Goal: Information Seeking & Learning: Learn about a topic

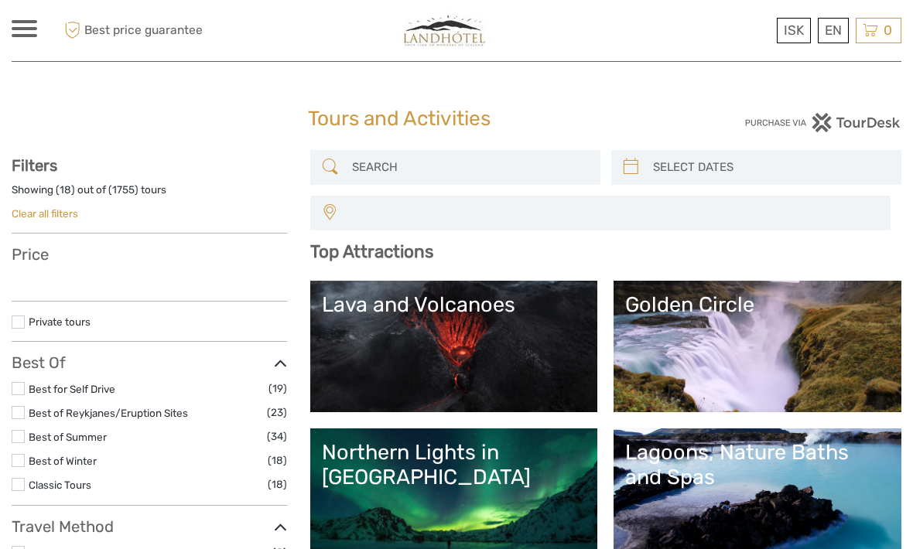
select select
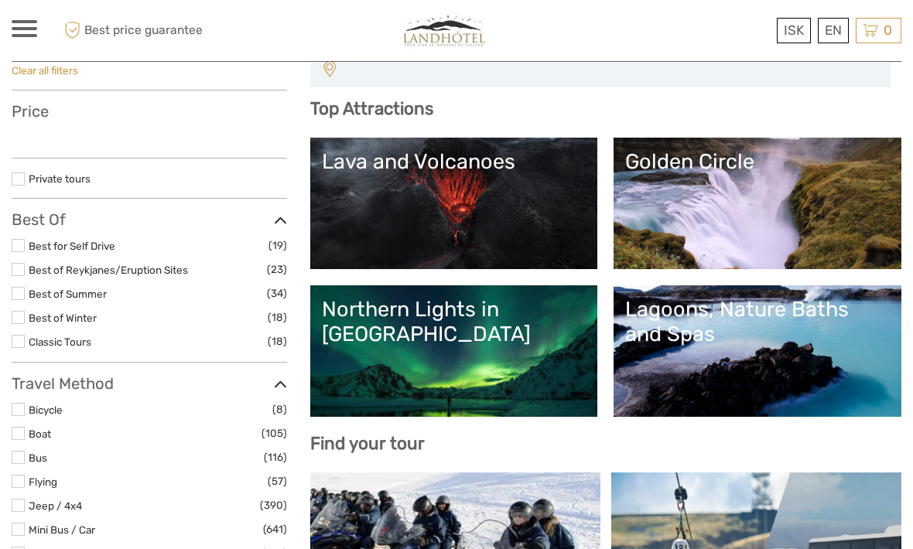
select select
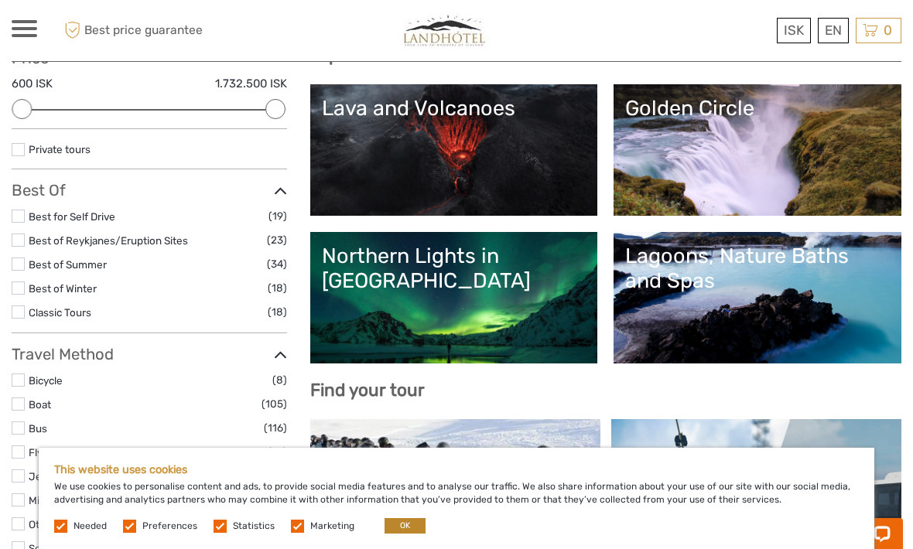
click at [393, 534] on button "OK" at bounding box center [404, 525] width 41 height 15
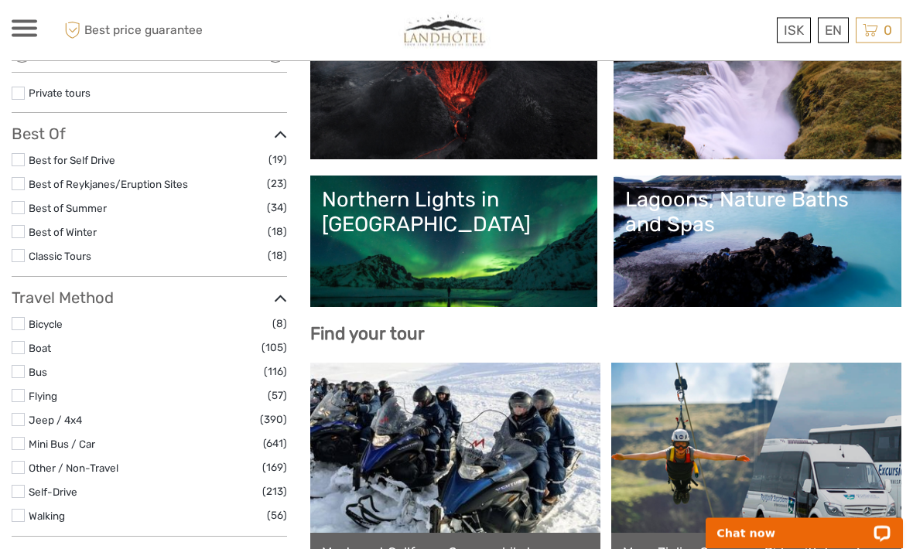
scroll to position [256, 0]
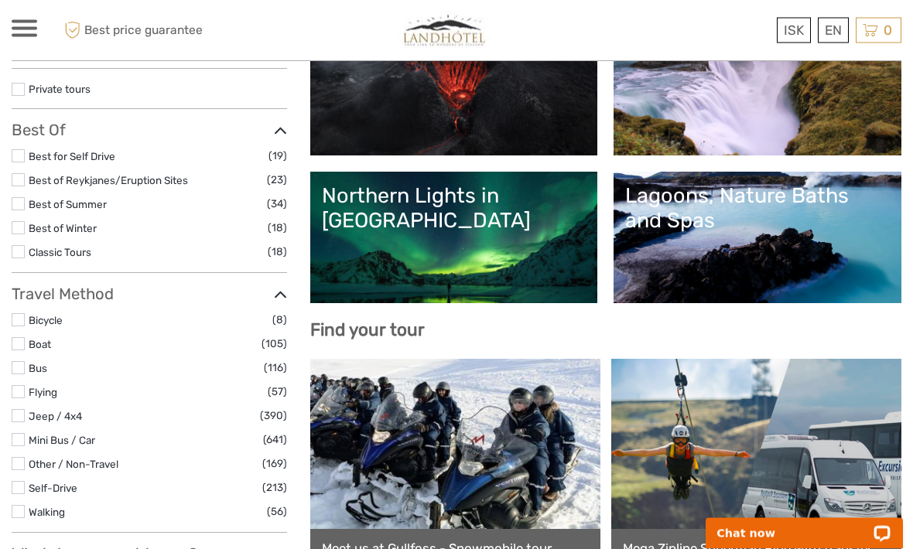
click at [23, 410] on label at bounding box center [18, 416] width 13 height 13
click at [0, 0] on input "checkbox" at bounding box center [0, 0] width 0 height 0
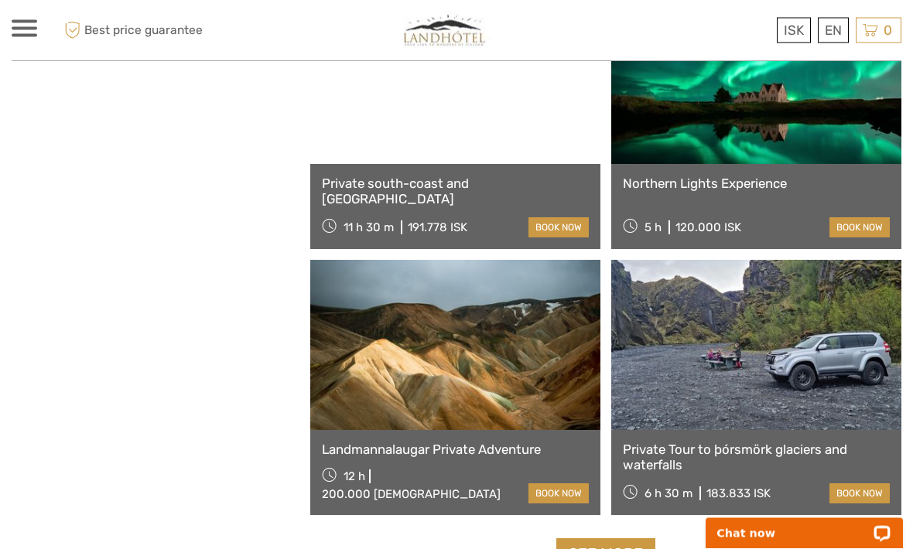
scroll to position [2120, 0]
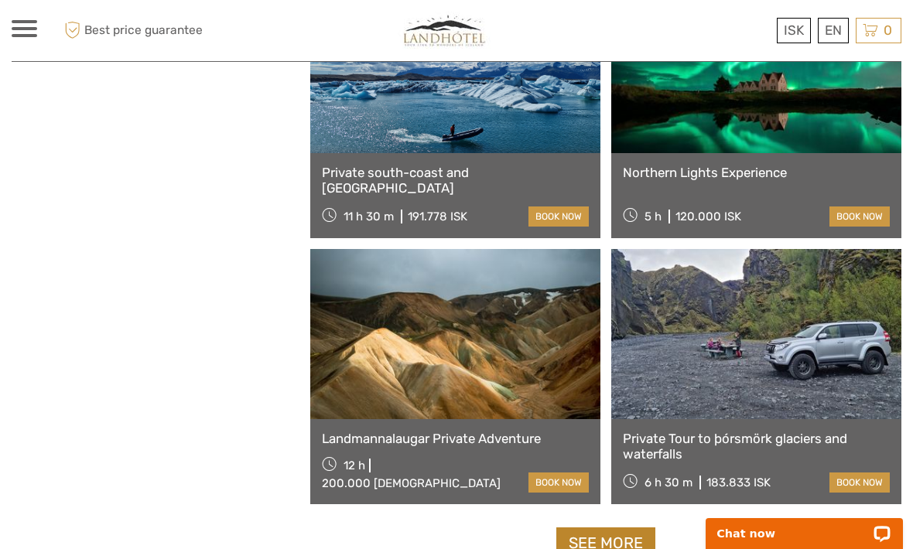
click at [605, 544] on link "See more" at bounding box center [605, 543] width 99 height 32
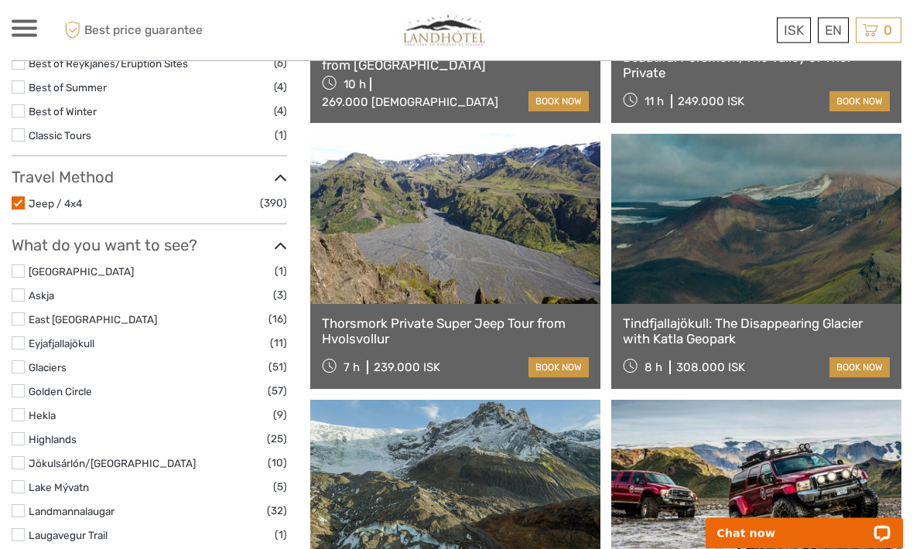
scroll to position [387, 0]
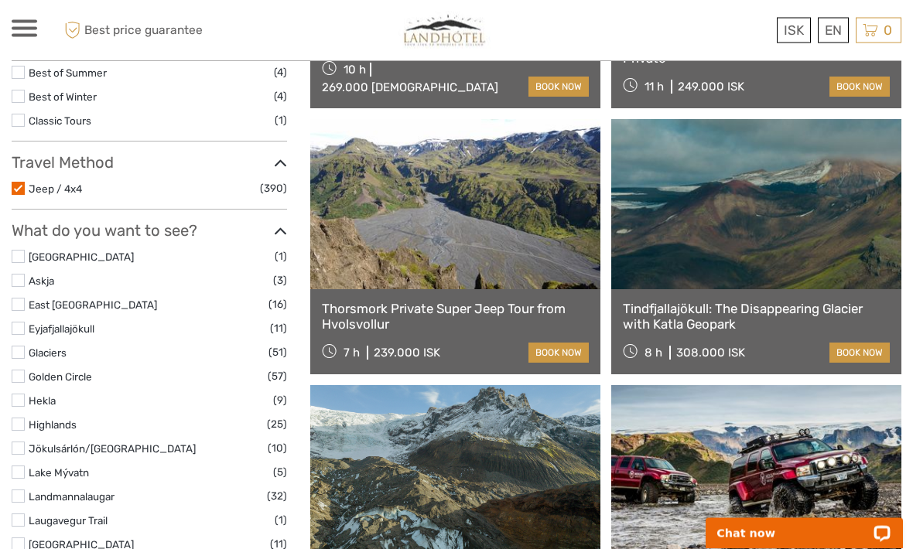
click at [18, 493] on ul "[GEOGRAPHIC_DATA] (1) [GEOGRAPHIC_DATA] (3) East [GEOGRAPHIC_DATA] (16) Eyjafja…" at bounding box center [149, 532] width 275 height 568
click at [23, 490] on label at bounding box center [18, 496] width 13 height 13
click at [0, 0] on input "checkbox" at bounding box center [0, 0] width 0 height 0
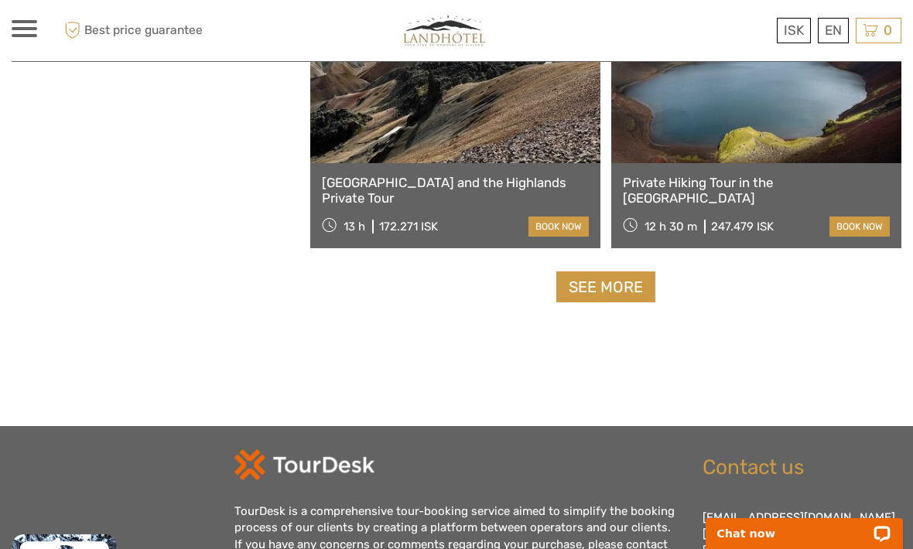
scroll to position [2380, 0]
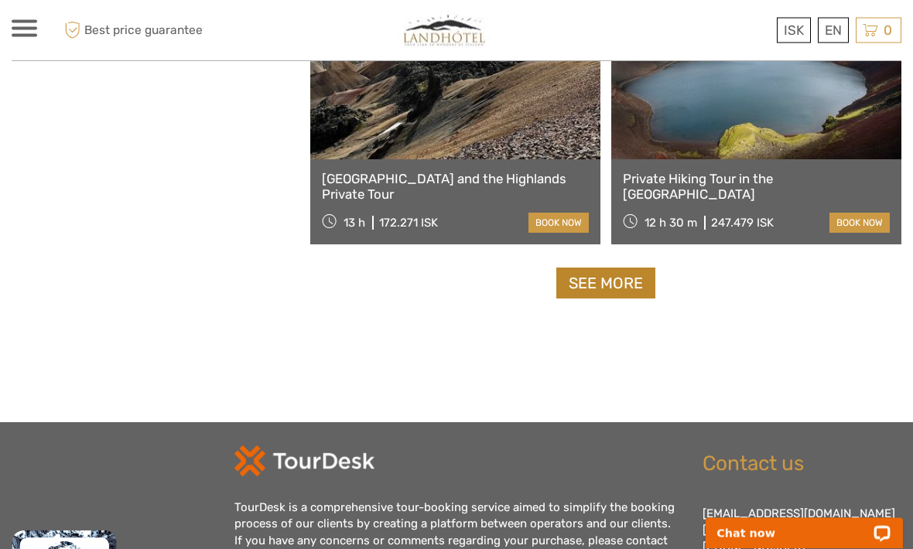
click at [630, 285] on link "See more" at bounding box center [605, 284] width 99 height 32
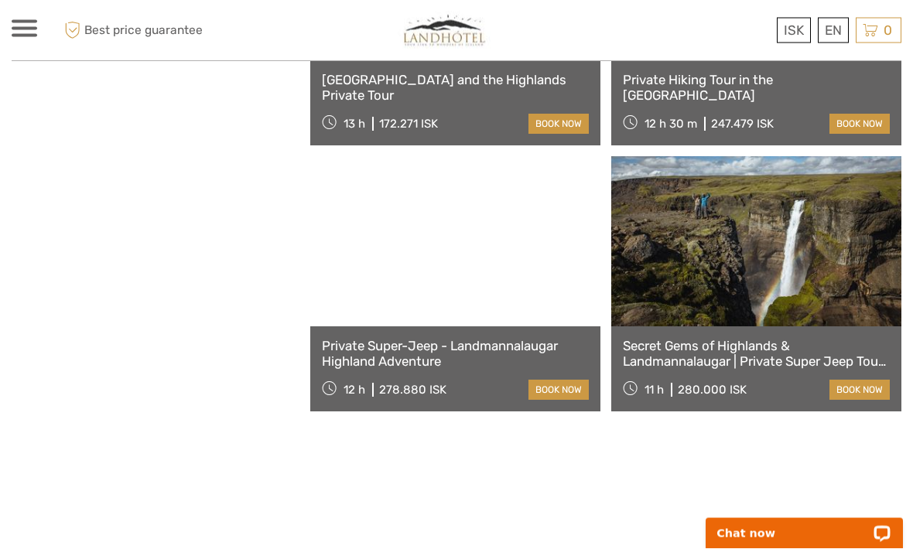
scroll to position [2478, 0]
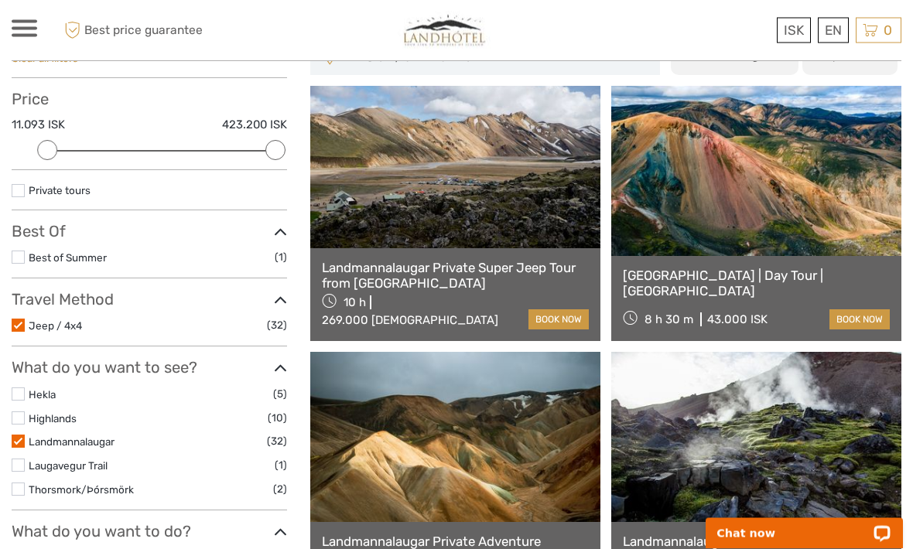
click at [22, 324] on label at bounding box center [18, 325] width 13 height 13
click at [0, 0] on input "checkbox" at bounding box center [0, 0] width 0 height 0
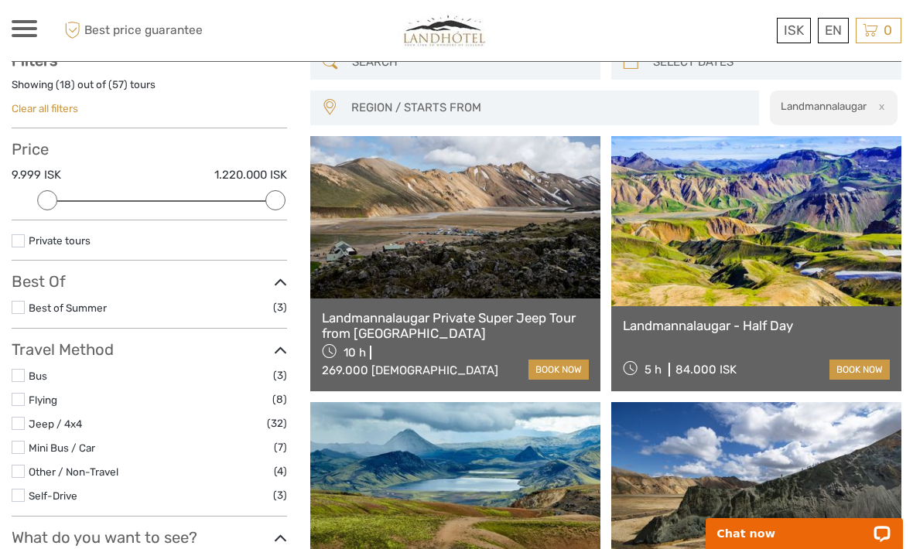
scroll to position [108, 0]
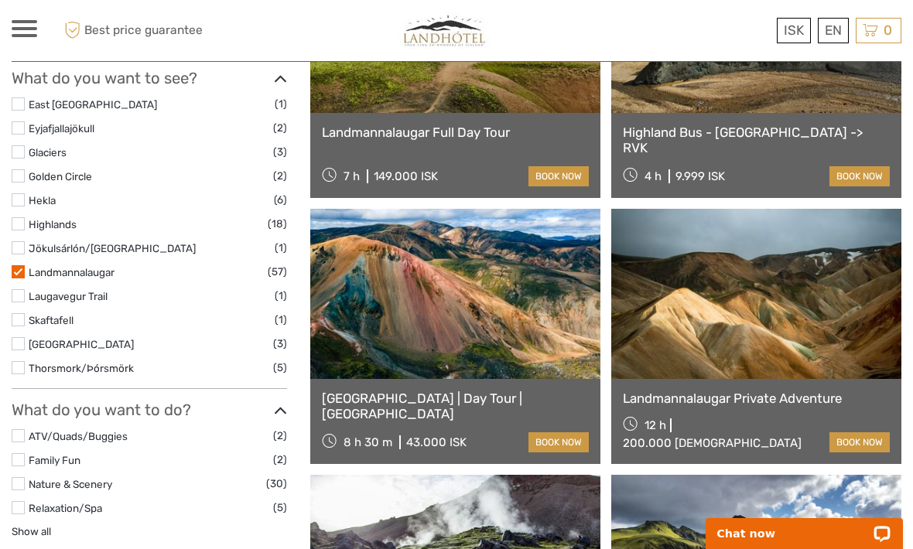
click at [22, 429] on label at bounding box center [18, 435] width 13 height 13
click at [0, 0] on input "checkbox" at bounding box center [0, 0] width 0 height 0
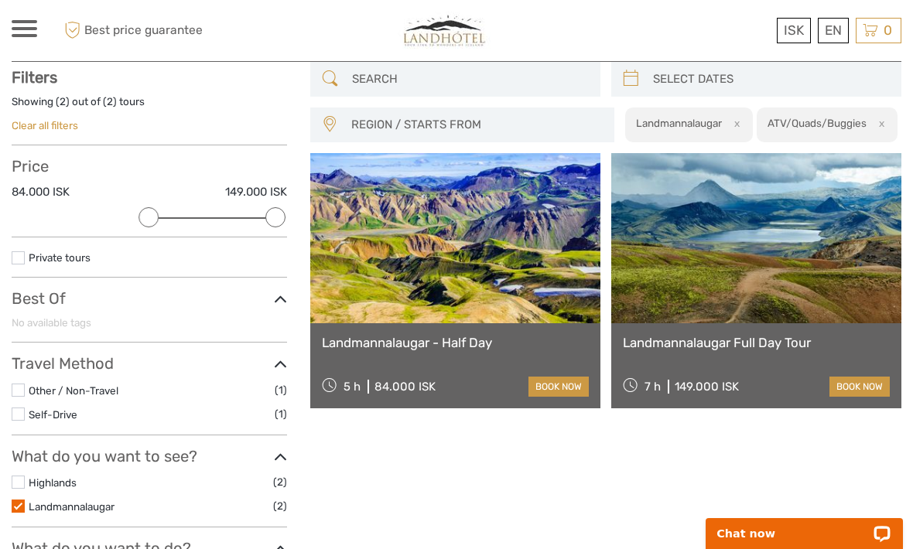
scroll to position [87, 0]
